Goal: Task Accomplishment & Management: Manage account settings

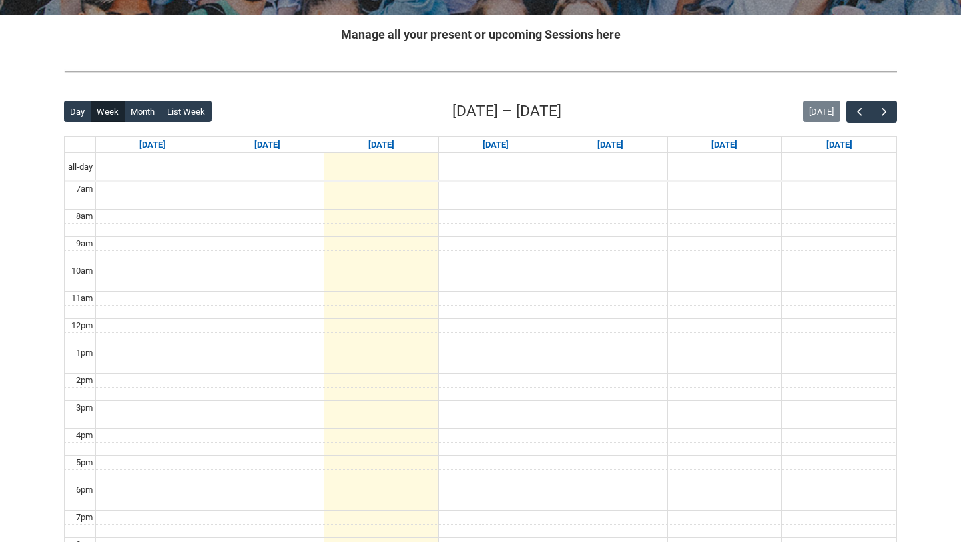
scroll to position [274, 0]
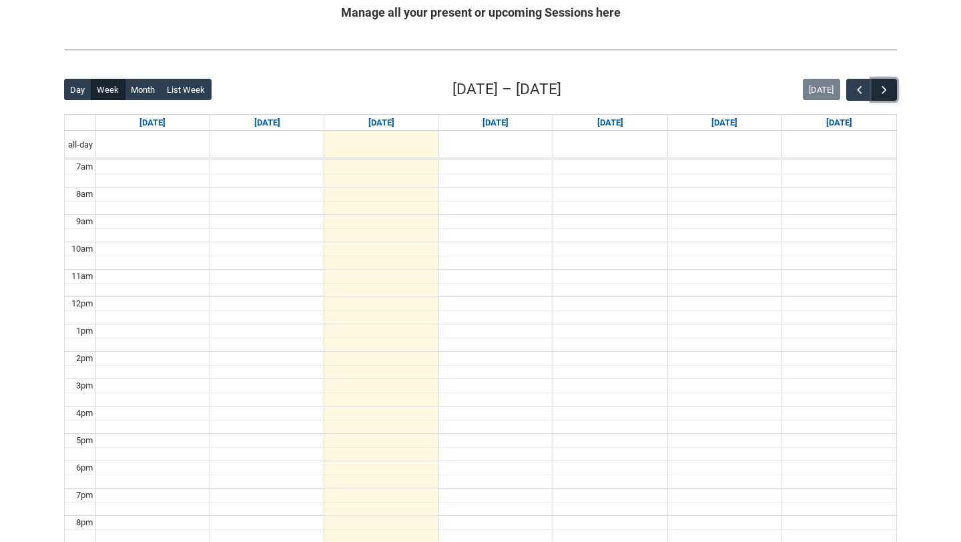
click at [882, 92] on span "button" at bounding box center [884, 89] width 13 height 13
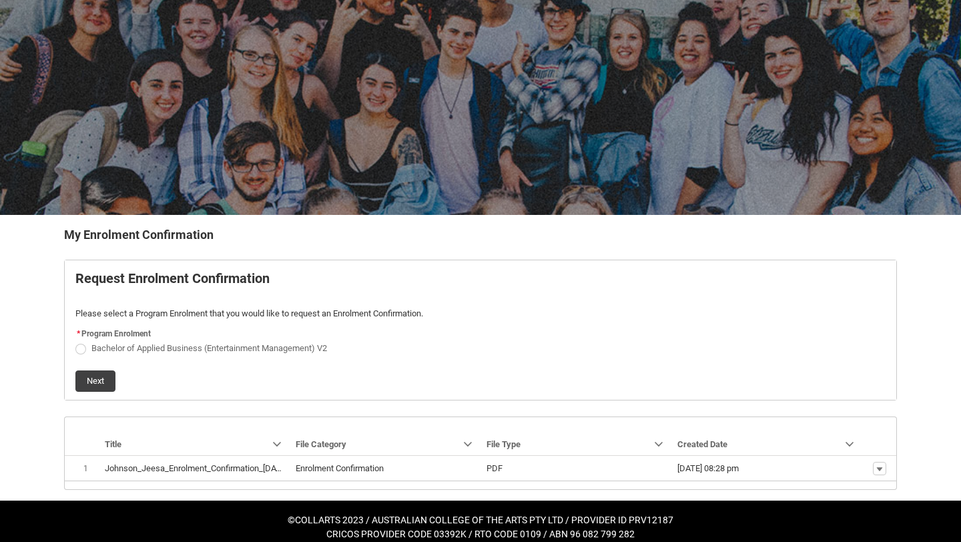
scroll to position [65, 0]
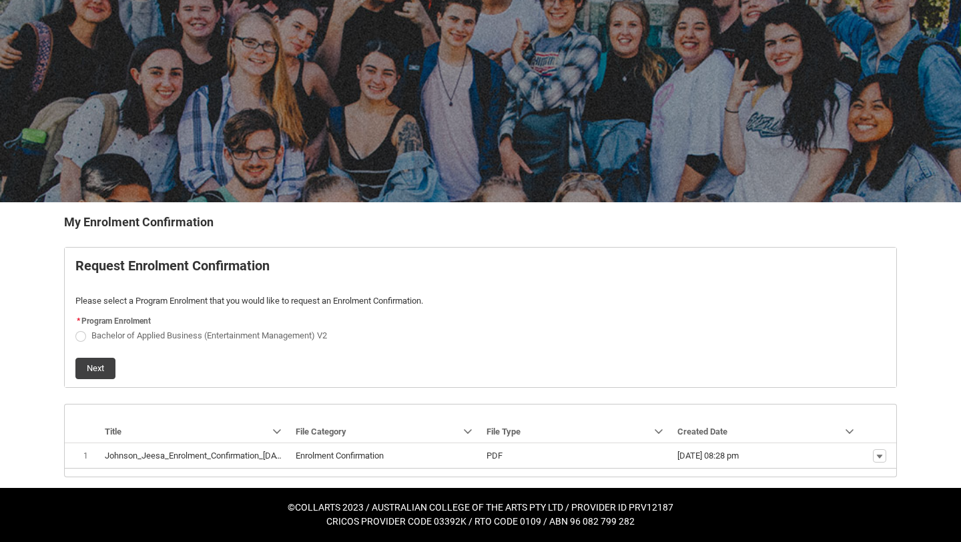
click at [141, 335] on span "Bachelor of Applied Business (Entertainment Management) V2" at bounding box center [209, 335] width 236 height 10
click at [75, 328] on input "Bachelor of Applied Business (Entertainment Management) V2" at bounding box center [75, 328] width 1 height 1
radio input "true"
click at [85, 363] on button "Next" at bounding box center [95, 368] width 40 height 21
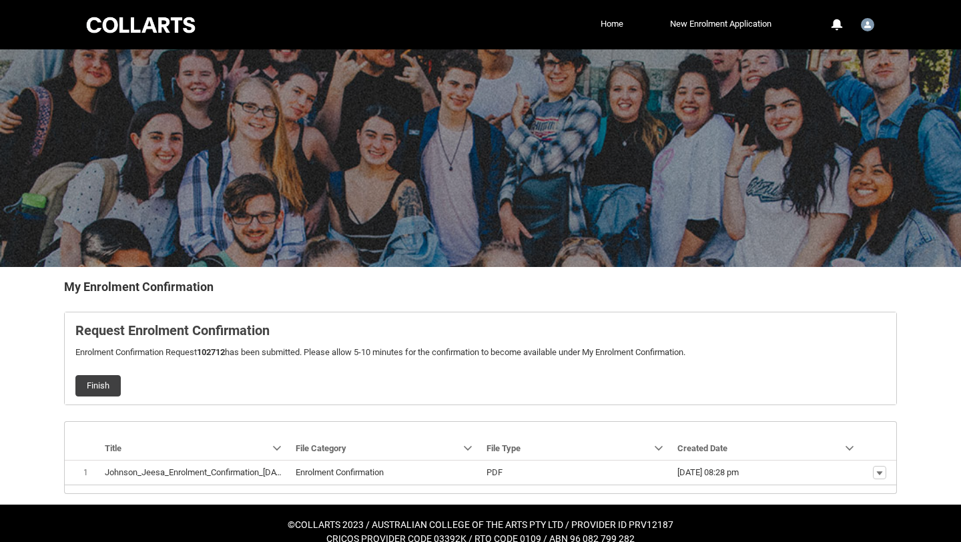
scroll to position [17, 0]
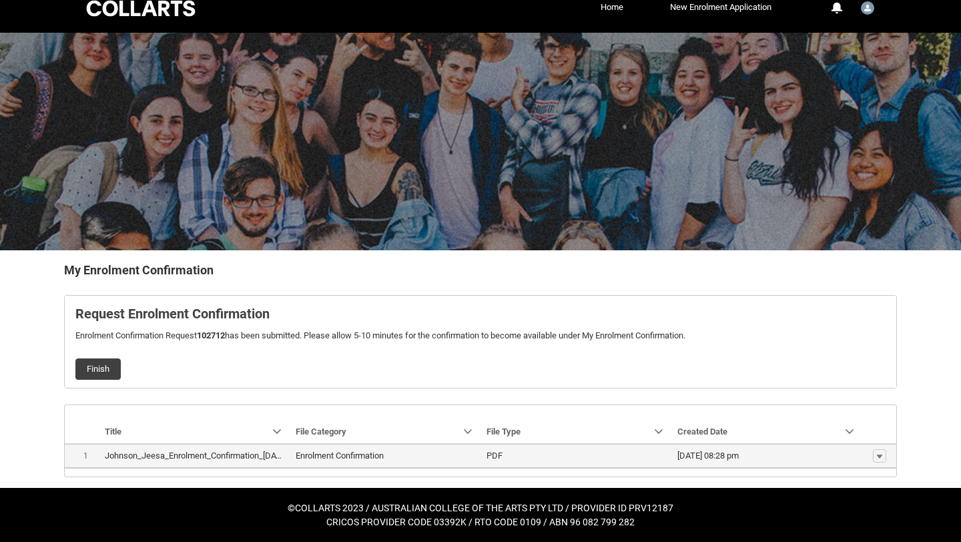
click at [236, 459] on lightning-base-formatted-text "Johnson_Jeesa_Enrolment_Confirmation_Jul 25, 2025.pdf" at bounding box center [221, 456] width 232 height 10
click at [875, 455] on button "Show actions" at bounding box center [879, 455] width 13 height 13
click at [870, 447] on link "Download" at bounding box center [854, 452] width 63 height 23
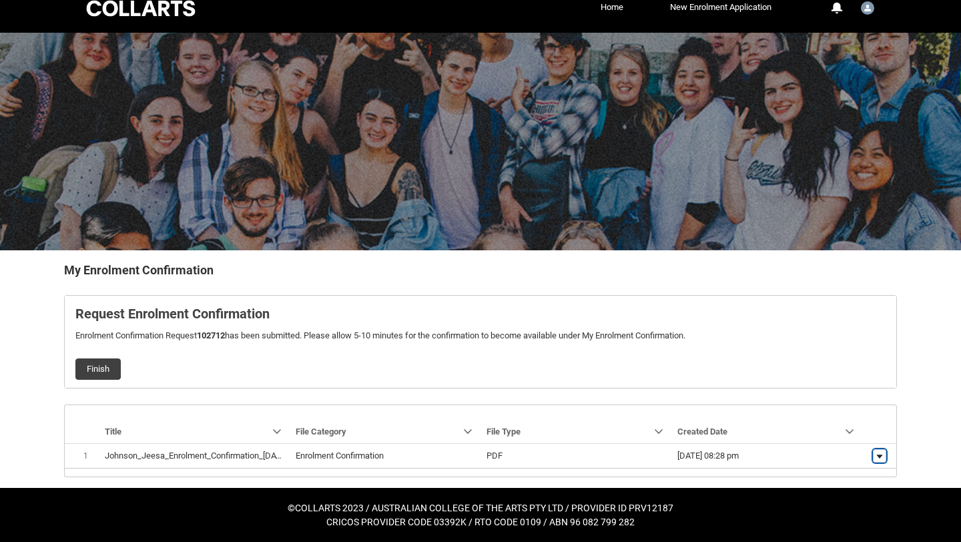
scroll to position [0, 0]
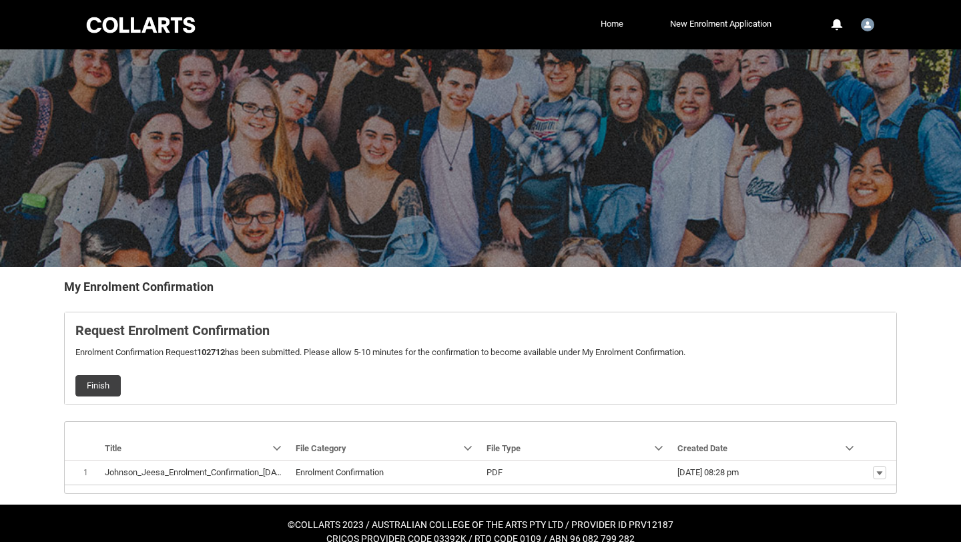
click at [608, 23] on link "Home" at bounding box center [611, 24] width 29 height 20
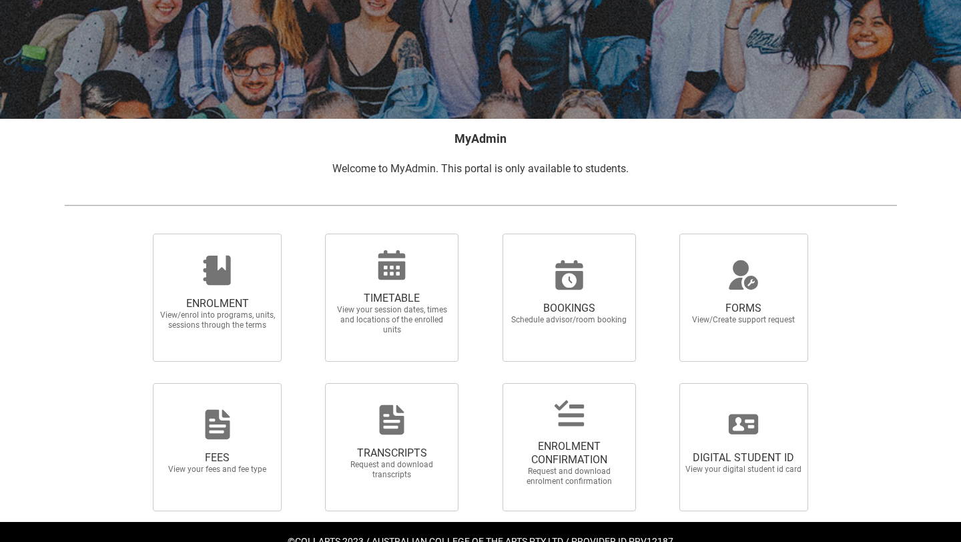
scroll to position [182, 0]
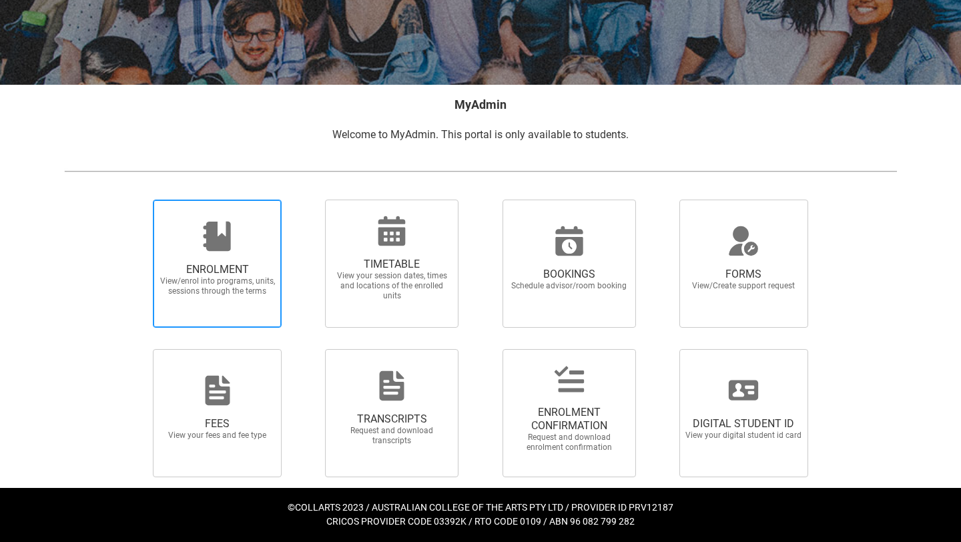
click at [246, 252] on span "ENROLMENT View/enrol into programs, units, sessions through the terms" at bounding box center [218, 279] width 128 height 55
click at [137, 200] on input "ENROLMENT View/enrol into programs, units, sessions through the terms" at bounding box center [136, 199] width 1 height 1
radio input "true"
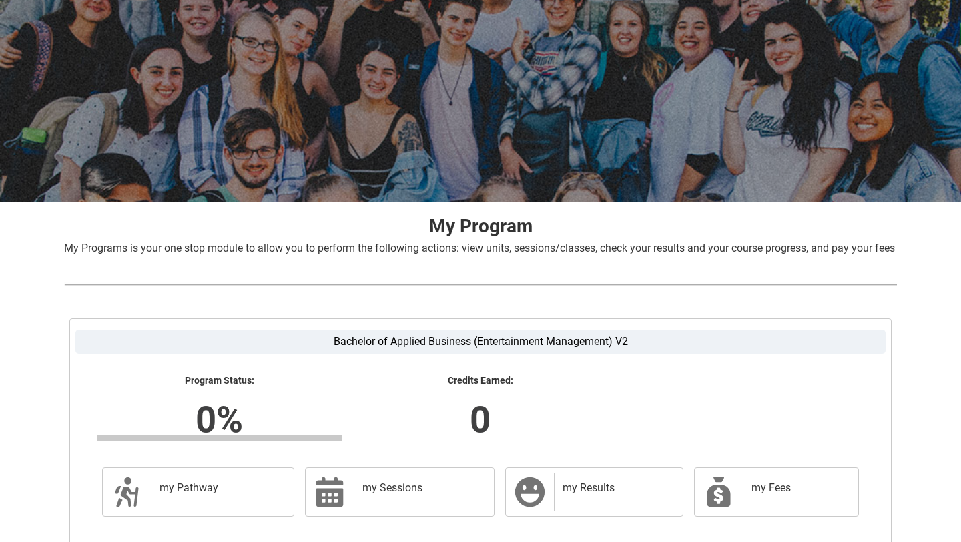
scroll to position [202, 0]
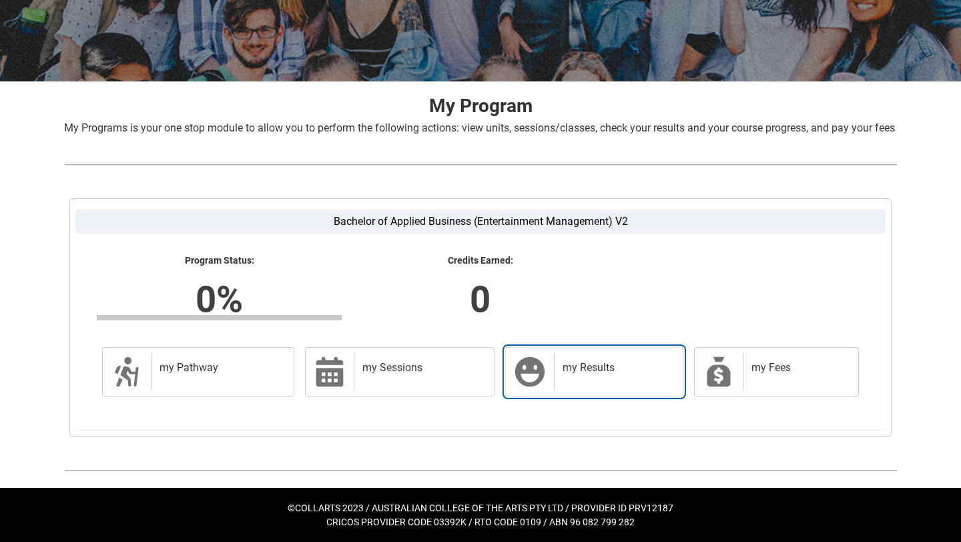
click at [569, 376] on div "my Results" at bounding box center [615, 371] width 123 height 37
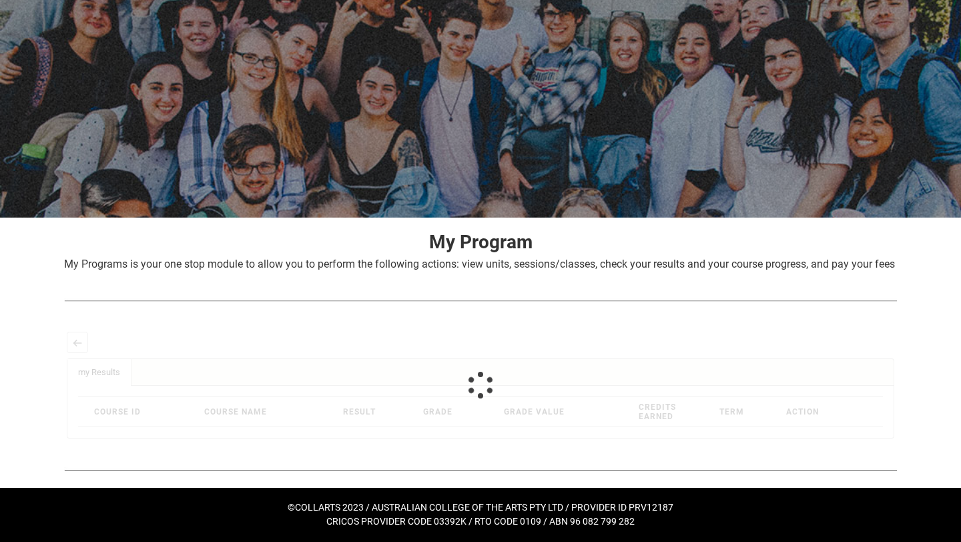
scroll to position [65, 0]
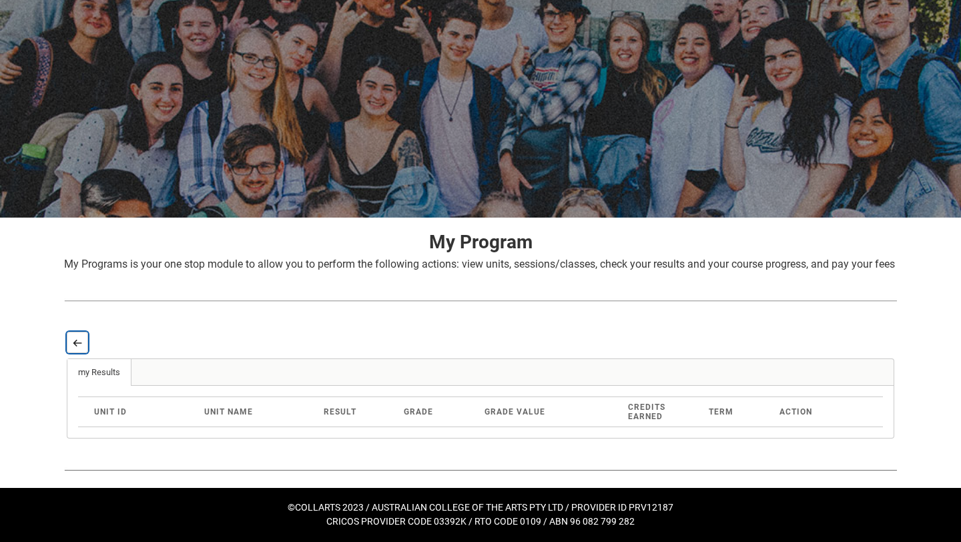
click at [73, 337] on button "Back" at bounding box center [77, 342] width 21 height 21
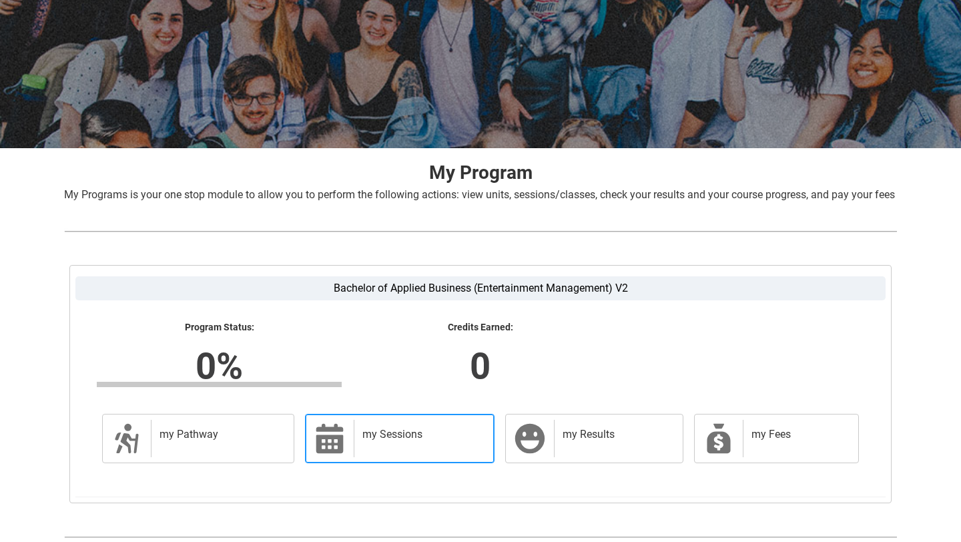
scroll to position [142, 0]
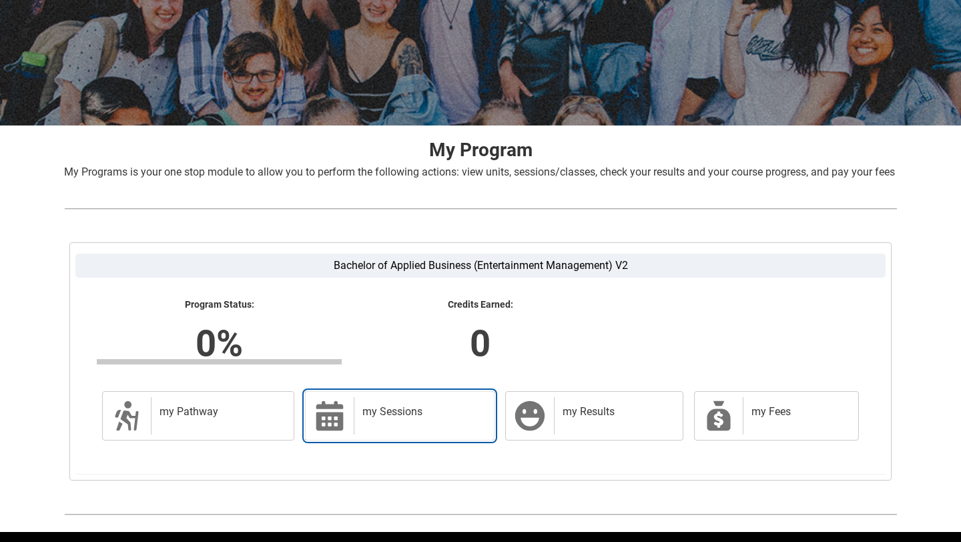
click at [412, 412] on link "my Sessions my Sessions" at bounding box center [400, 415] width 190 height 49
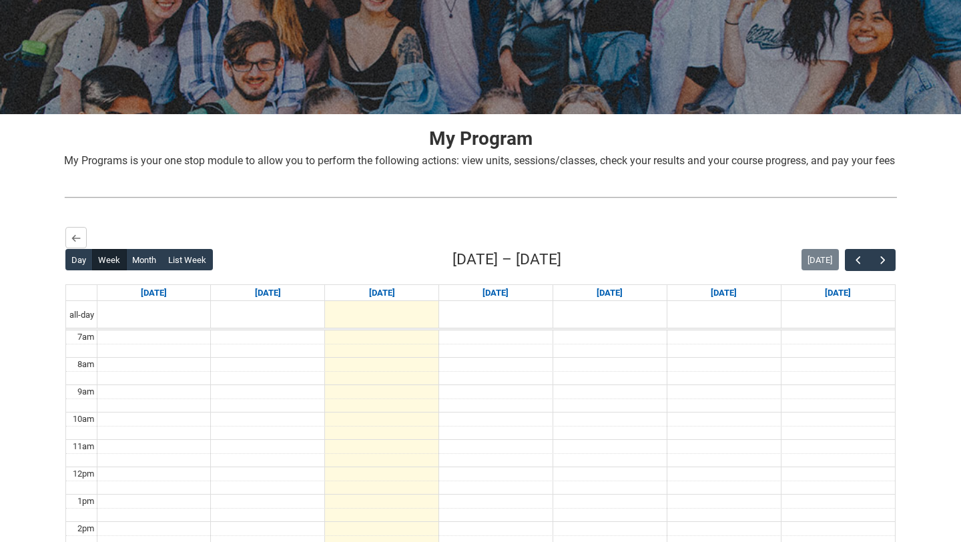
scroll to position [290, 0]
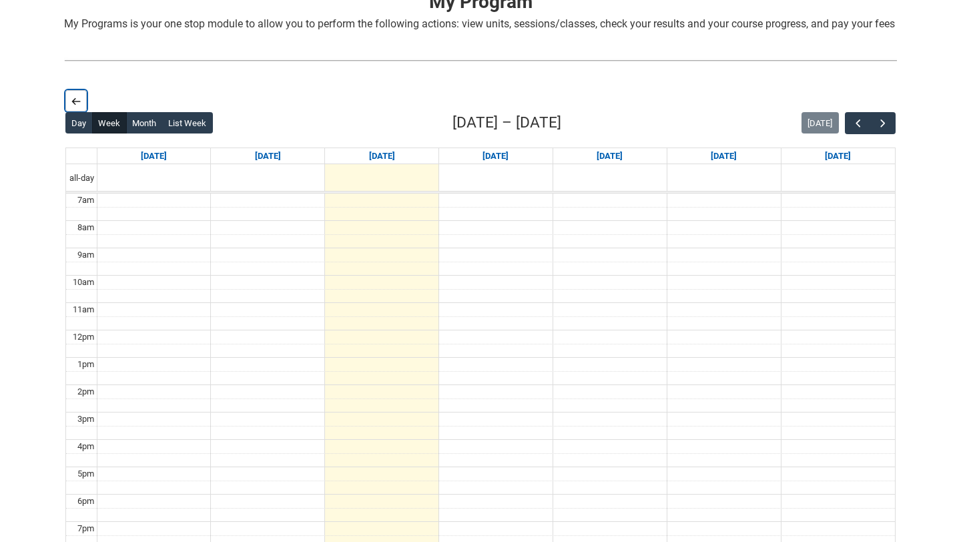
click at [81, 111] on button "Back" at bounding box center [75, 100] width 21 height 21
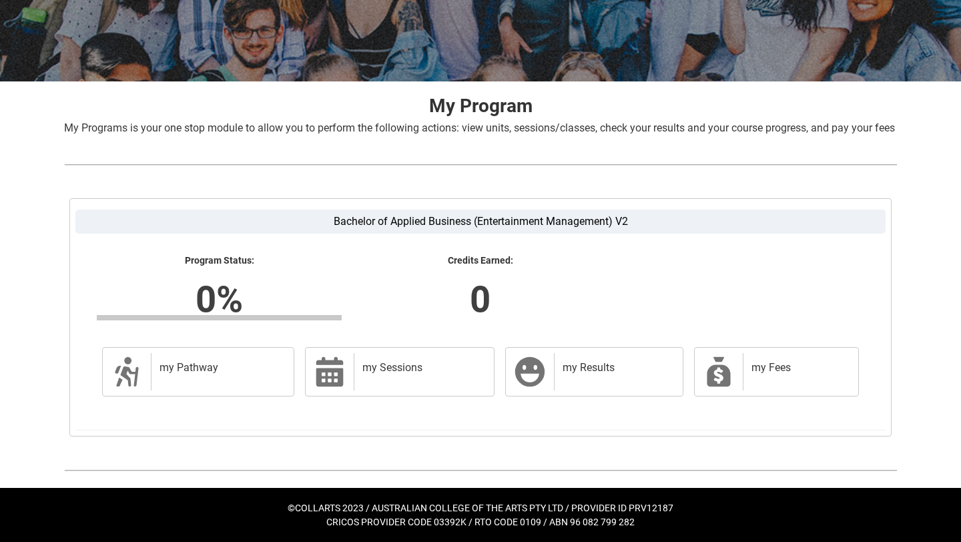
scroll to position [202, 0]
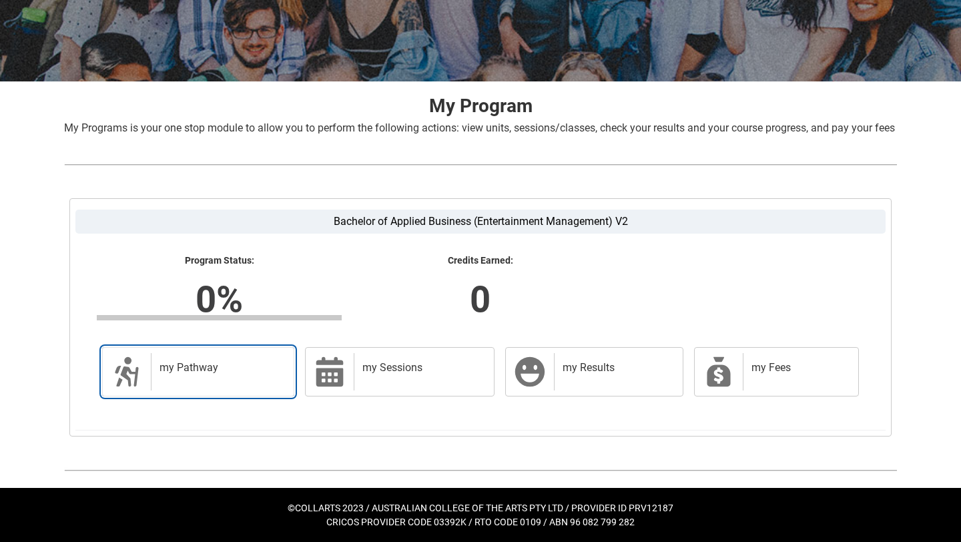
click at [145, 360] on link "my Pathway my Pathway" at bounding box center [198, 371] width 192 height 49
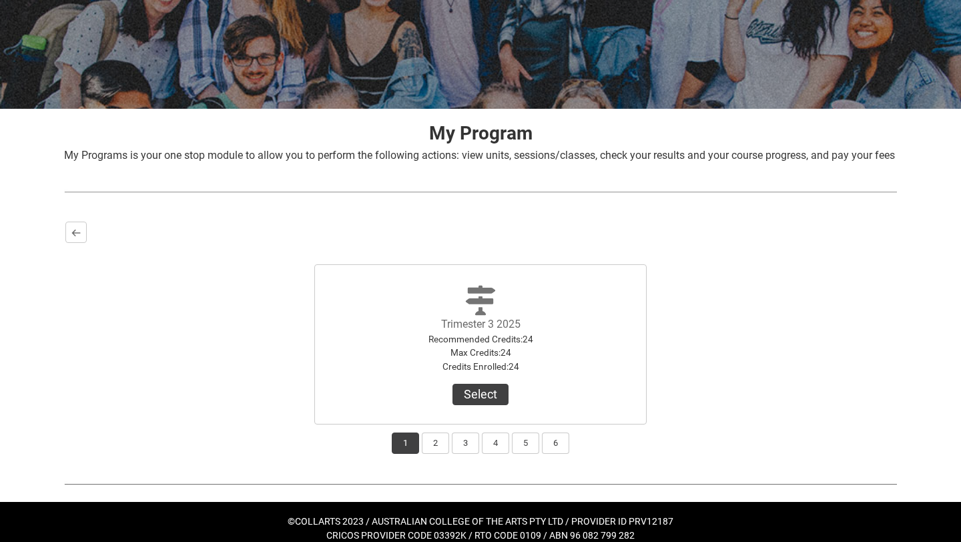
scroll to position [188, 0]
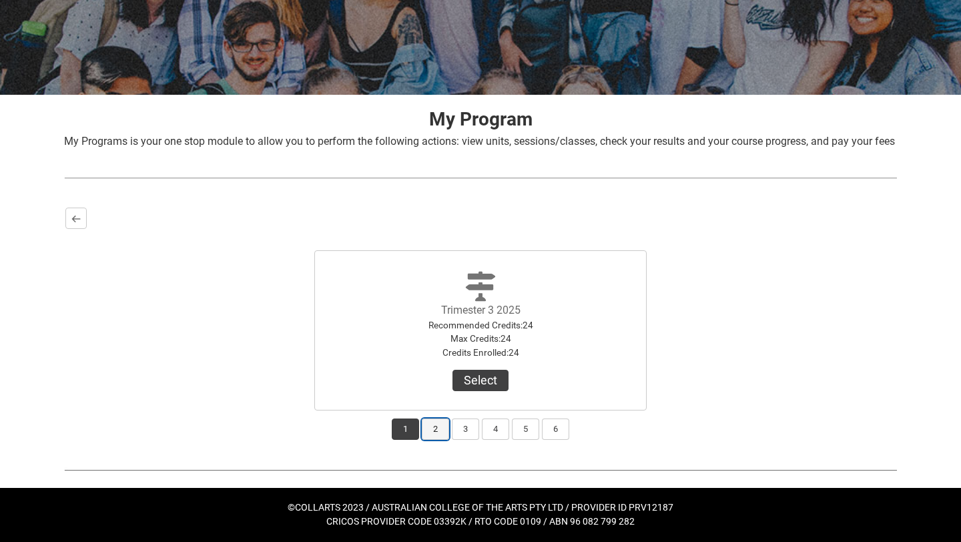
click at [440, 427] on button "2" at bounding box center [435, 429] width 27 height 21
click at [411, 428] on button "1" at bounding box center [405, 429] width 27 height 21
click at [503, 385] on button "Select" at bounding box center [481, 380] width 56 height 21
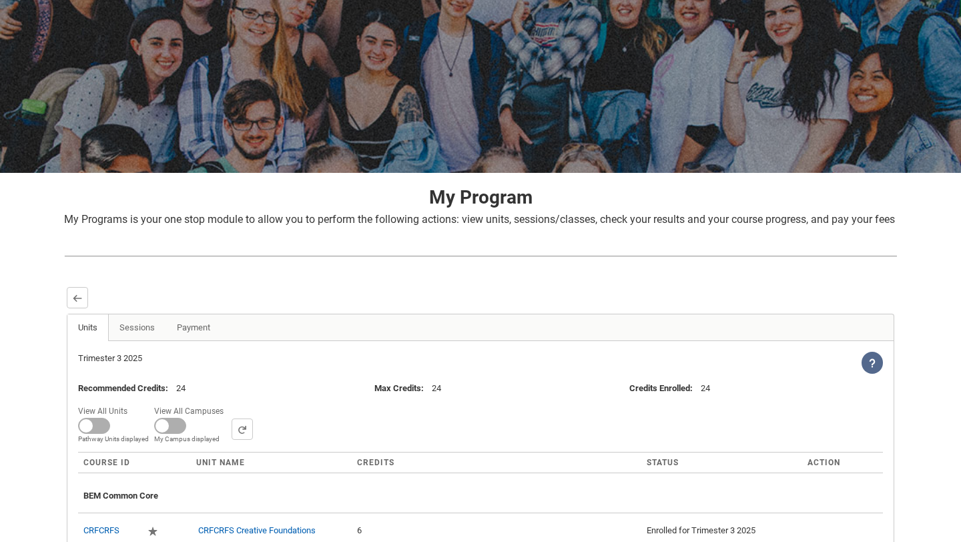
scroll to position [0, 0]
